Goal: Transaction & Acquisition: Purchase product/service

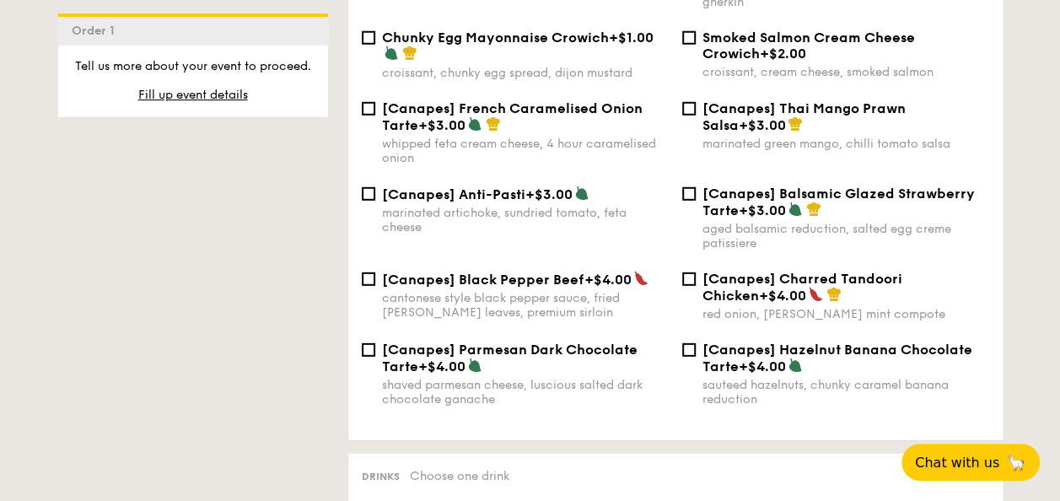
scroll to position [2783, 0]
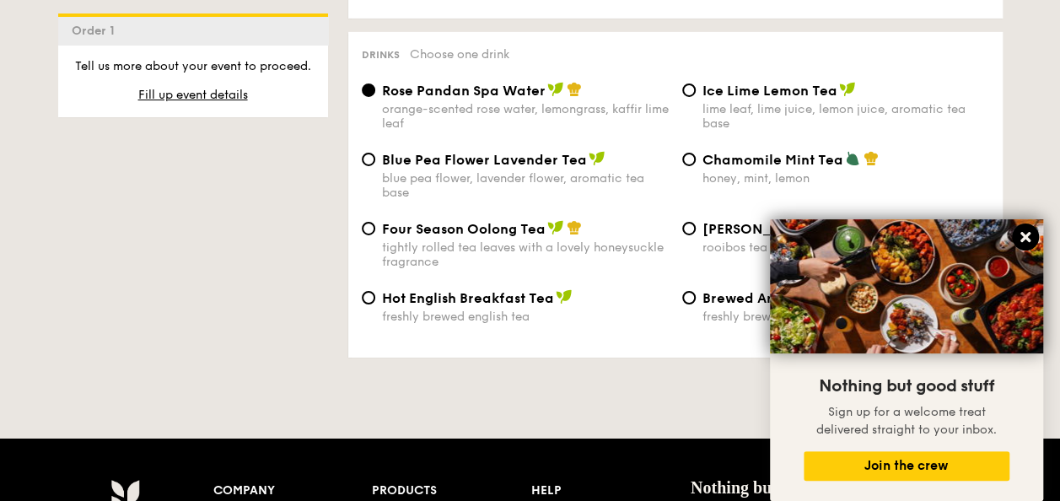
click at [1025, 234] on icon at bounding box center [1025, 236] width 15 height 15
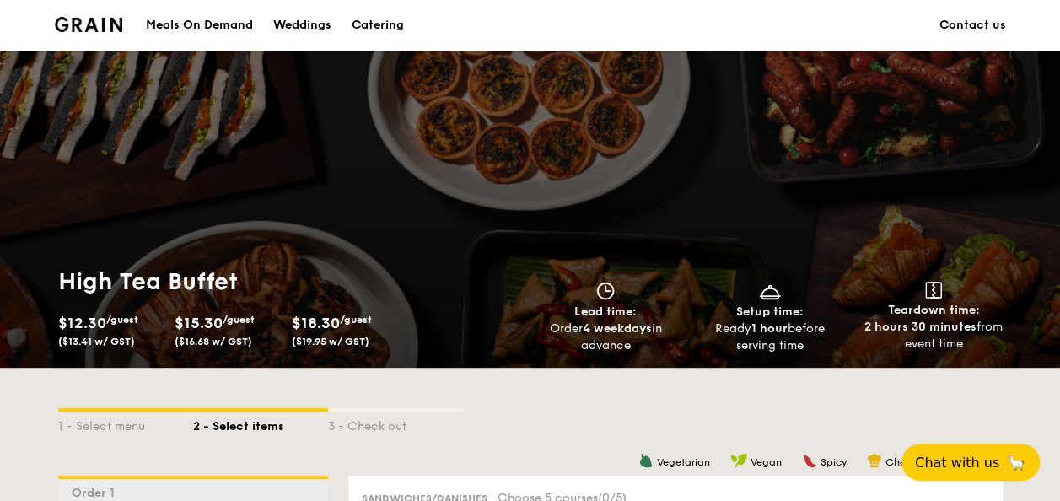
scroll to position [337, 0]
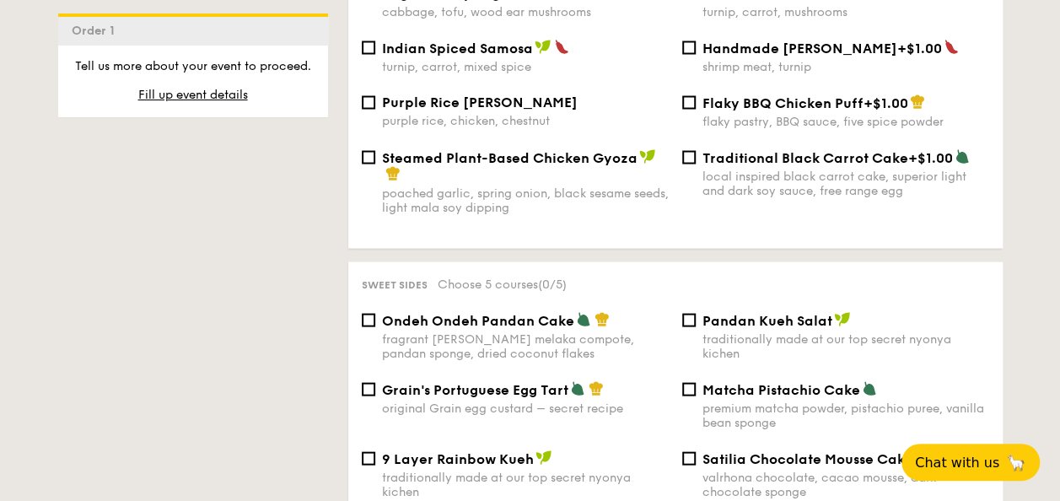
scroll to position [1771, 0]
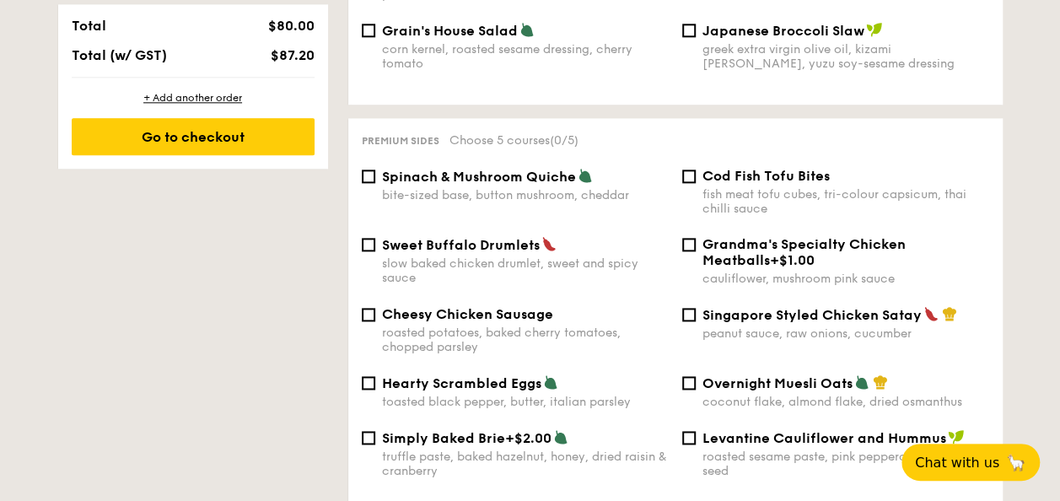
scroll to position [1433, 0]
